Goal: Register for event/course

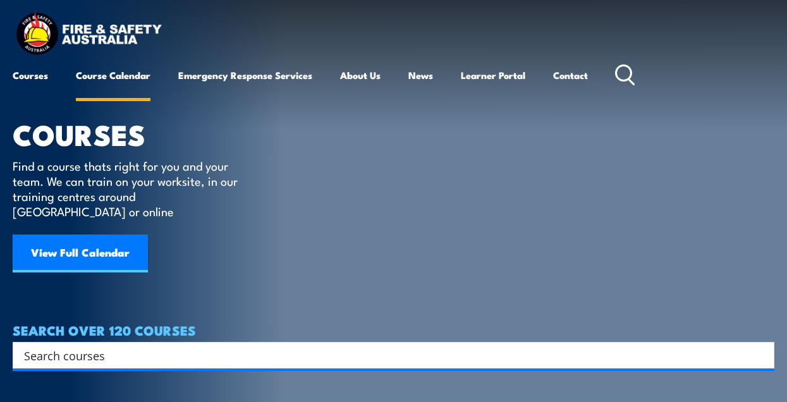
click at [110, 76] on link "Course Calendar" at bounding box center [113, 75] width 75 height 30
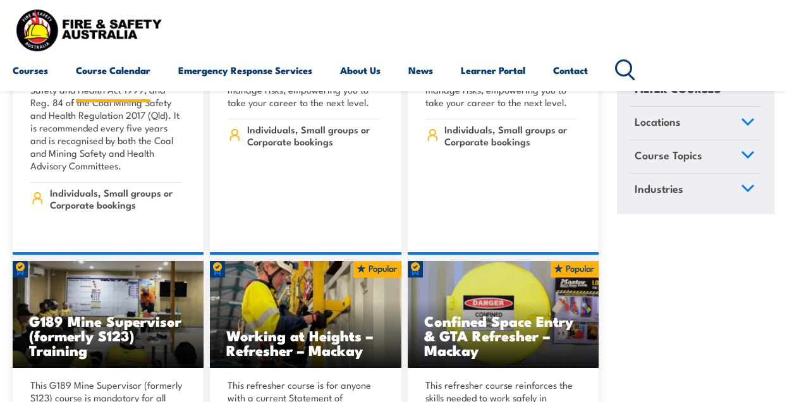
scroll to position [853, 0]
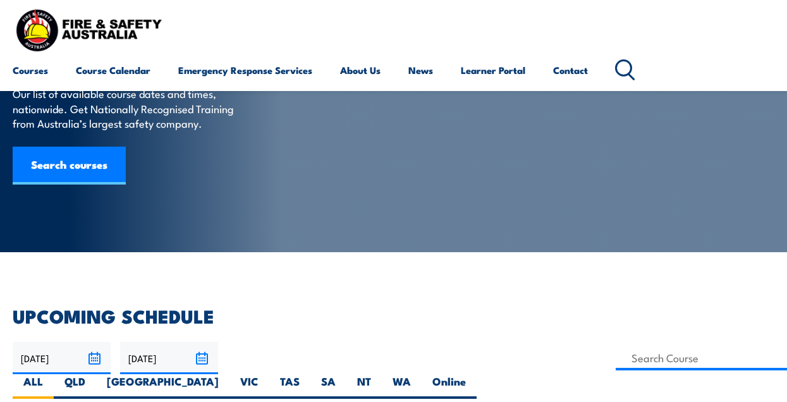
scroll to position [115, 0]
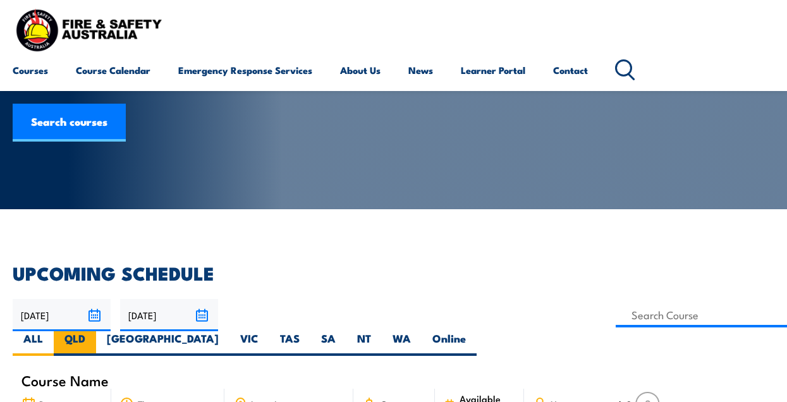
click at [96, 331] on label "QLD" at bounding box center [75, 343] width 42 height 25
click at [94, 331] on input "QLD" at bounding box center [89, 335] width 8 height 8
radio input "true"
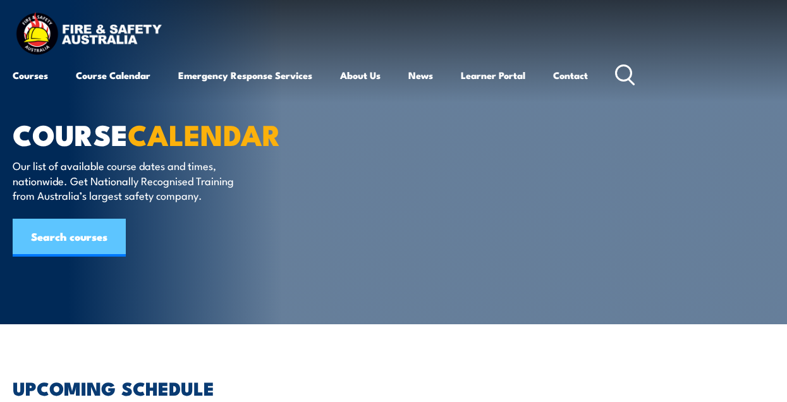
click at [93, 238] on link "Search courses" at bounding box center [69, 238] width 113 height 38
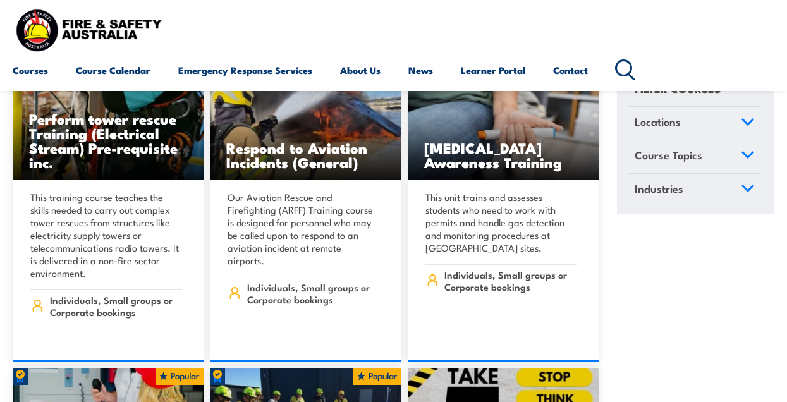
scroll to position [3603, 0]
